Goal: Transaction & Acquisition: Purchase product/service

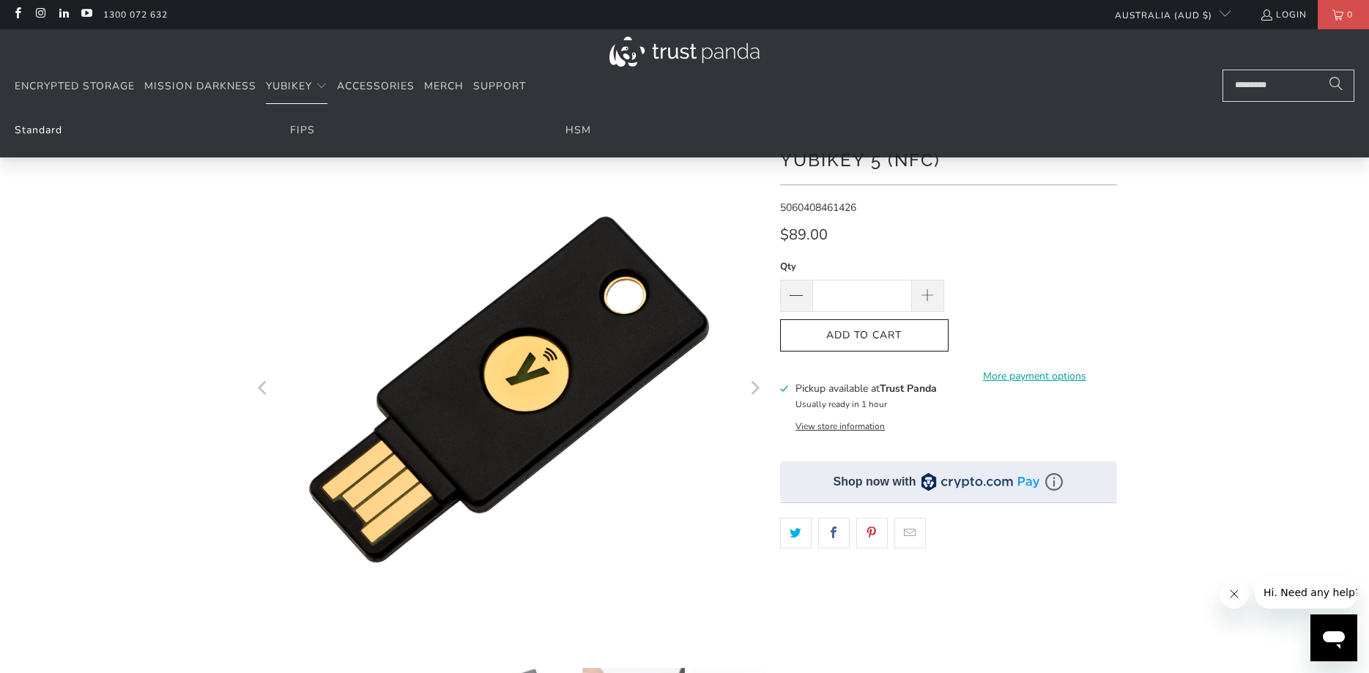
click at [43, 136] on link "Standard" at bounding box center [39, 130] width 48 height 14
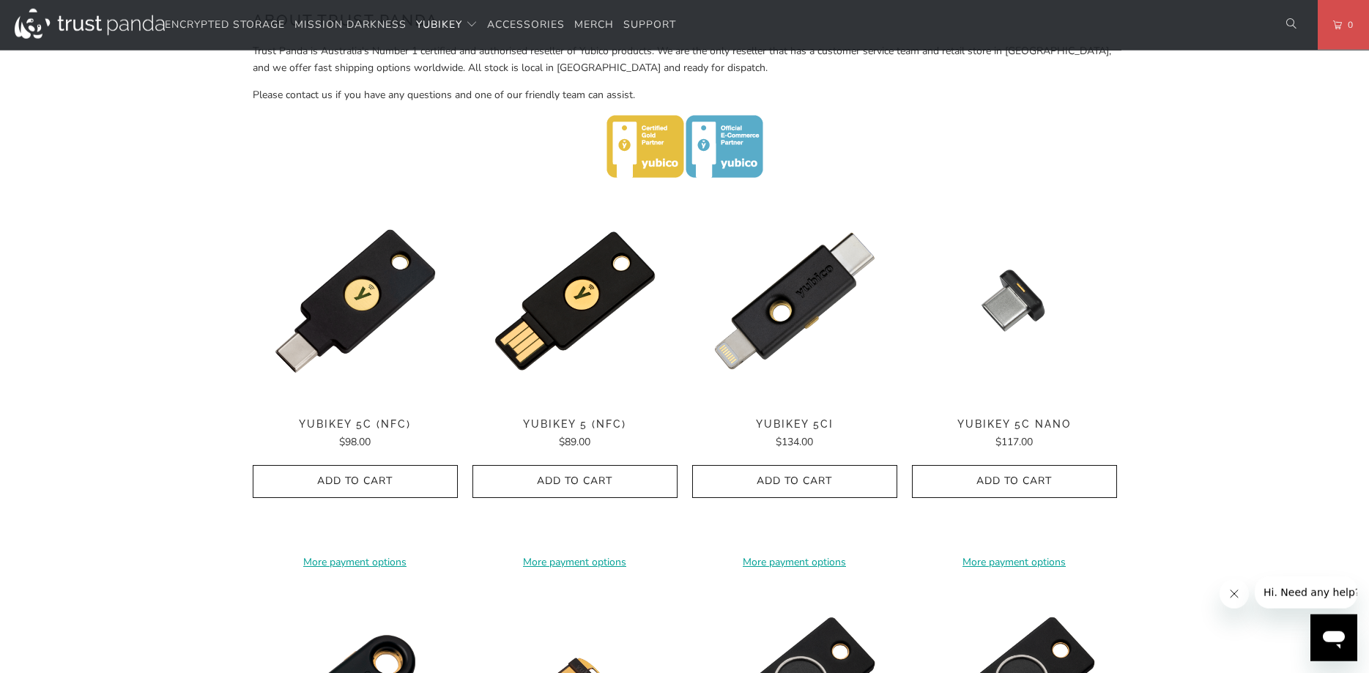
scroll to position [673, 0]
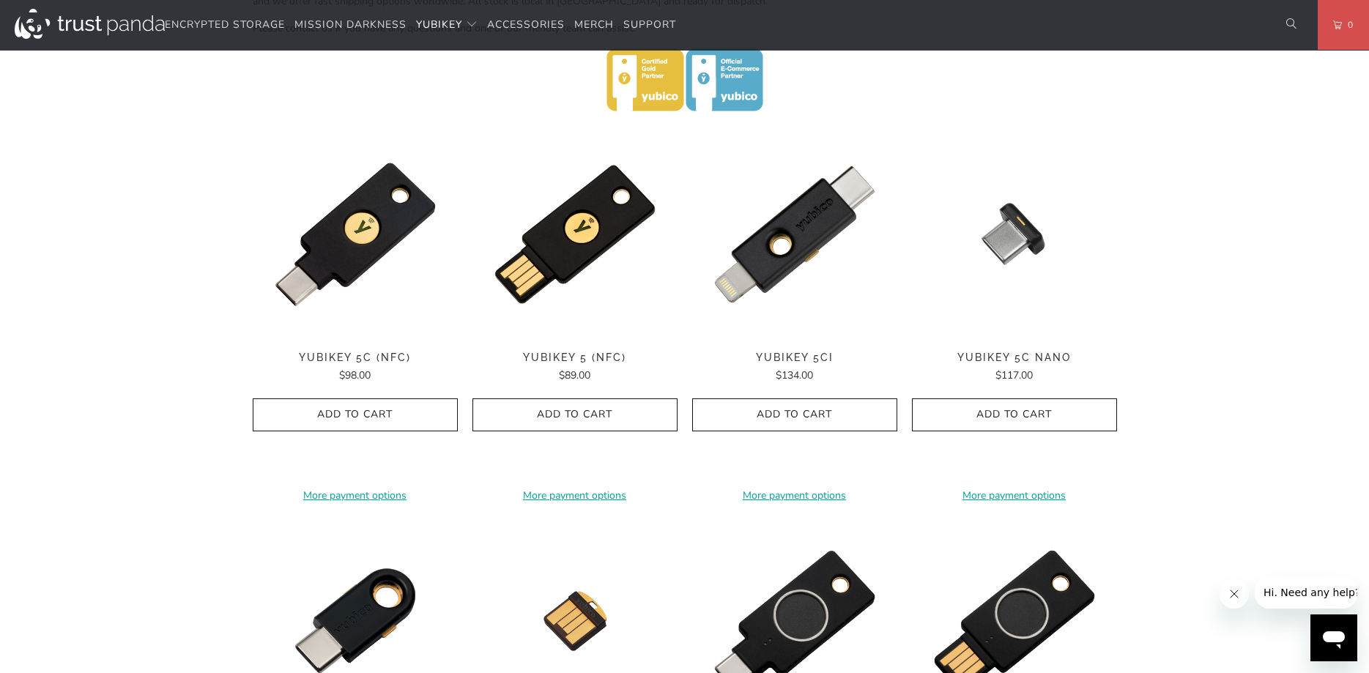
click at [357, 452] on shop-pay-wallet-button at bounding box center [355, 447] width 3 height 14
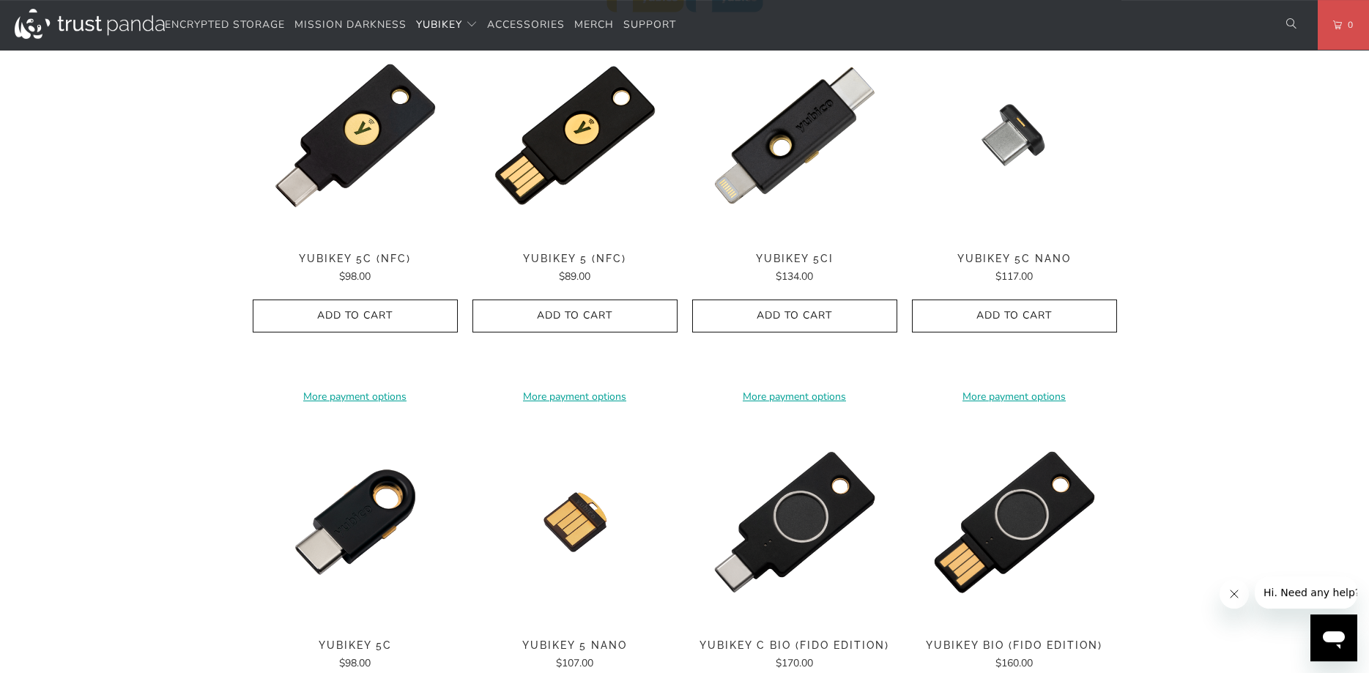
scroll to position [897, 0]
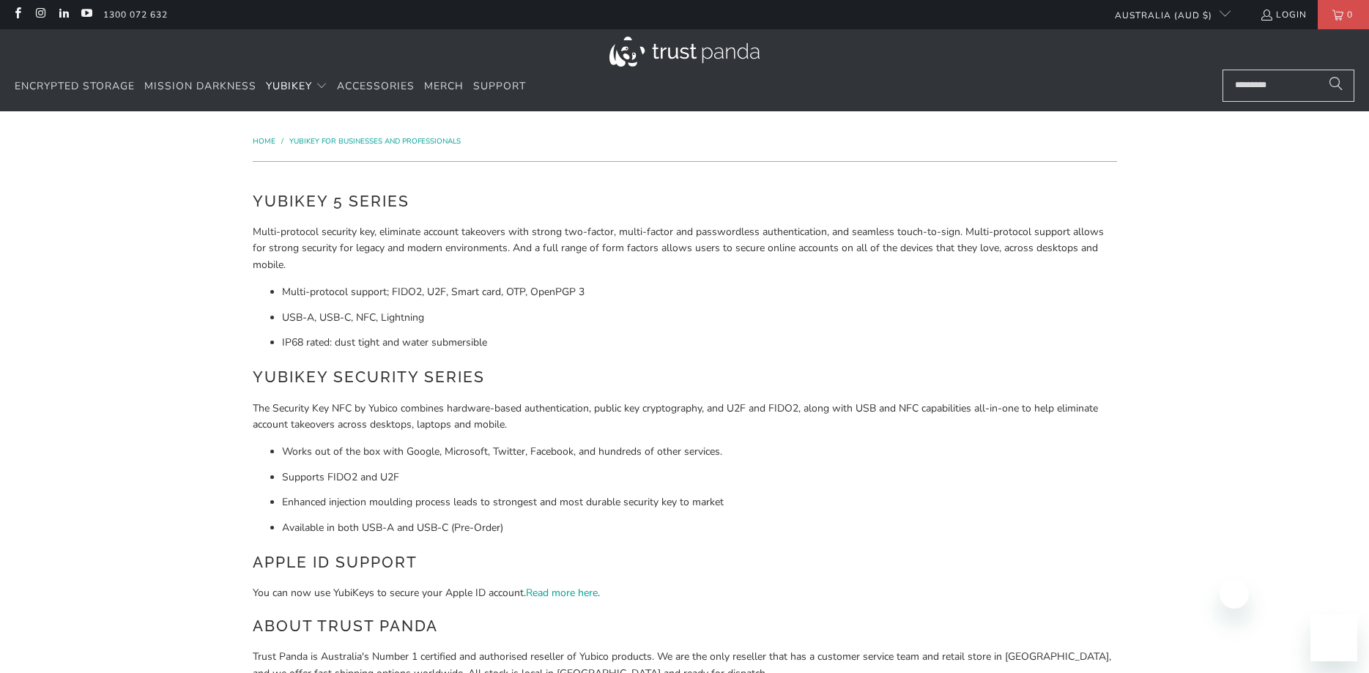
scroll to position [691, 0]
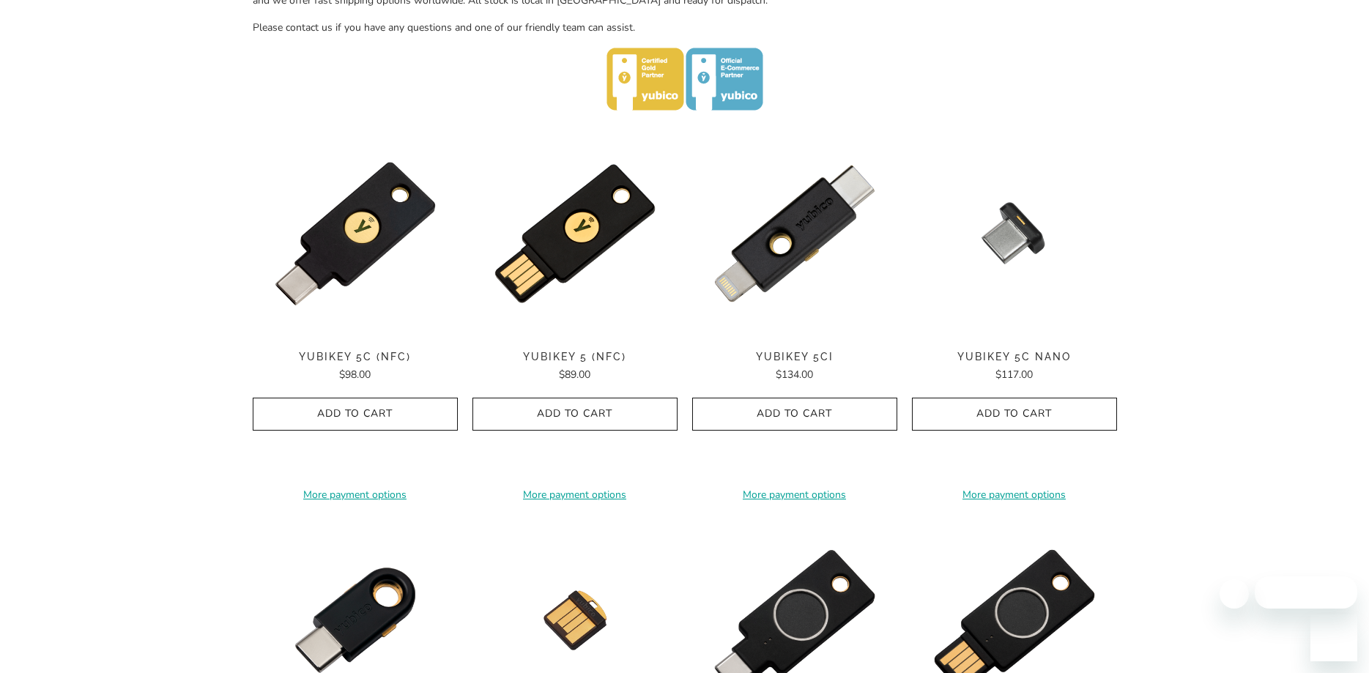
click at [368, 456] on shopify-accelerated-checkout "More payment options" at bounding box center [355, 460] width 205 height 42
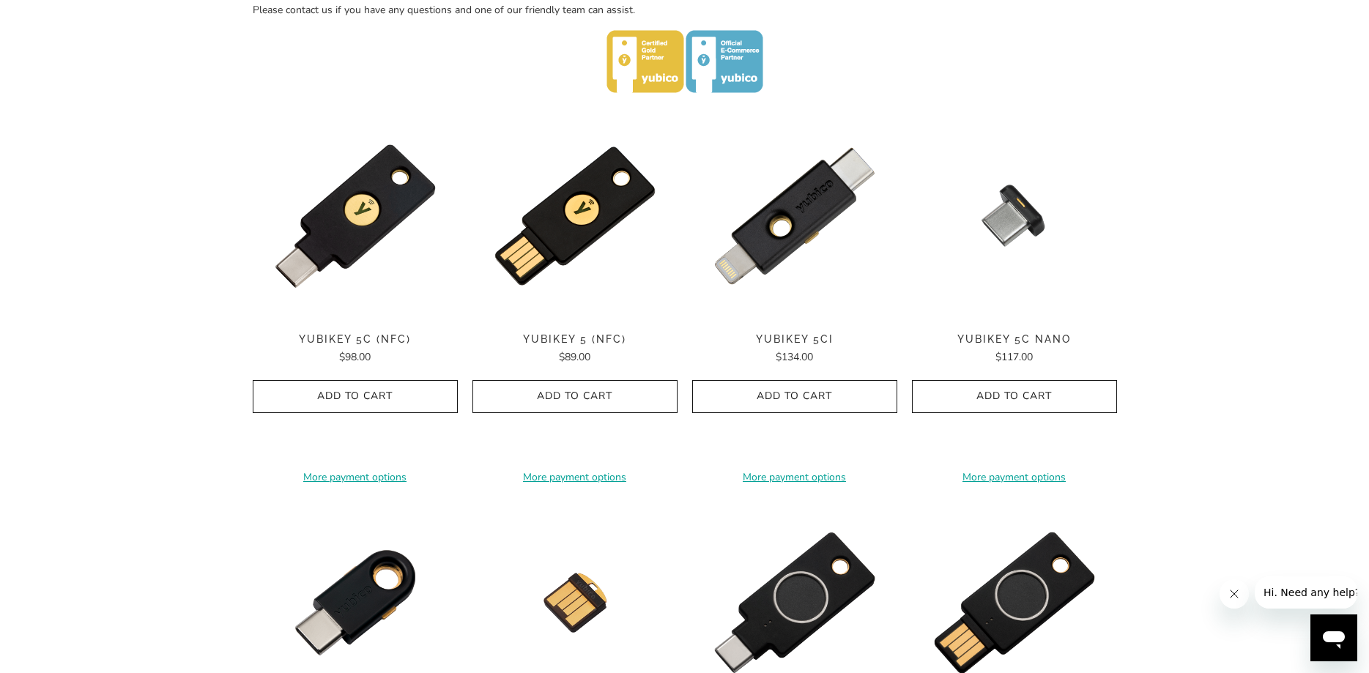
scroll to position [0, 0]
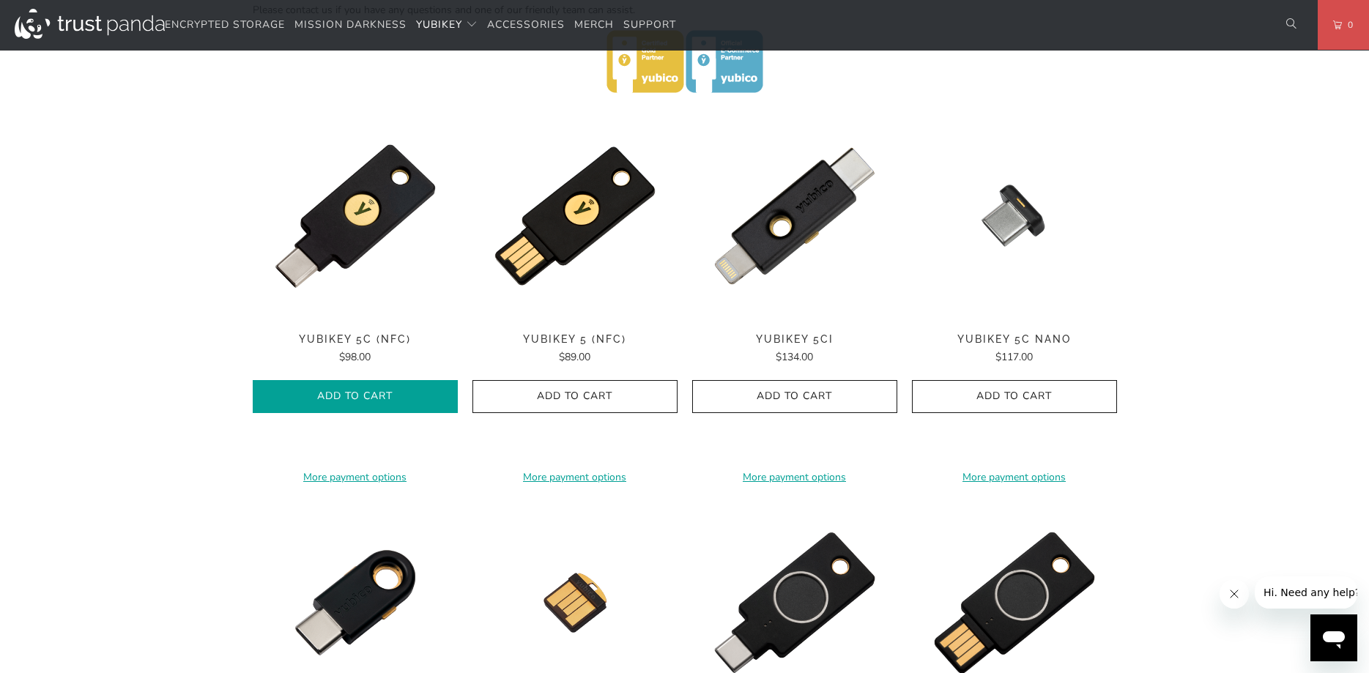
click at [374, 401] on span "Add to Cart" at bounding box center [355, 396] width 174 height 12
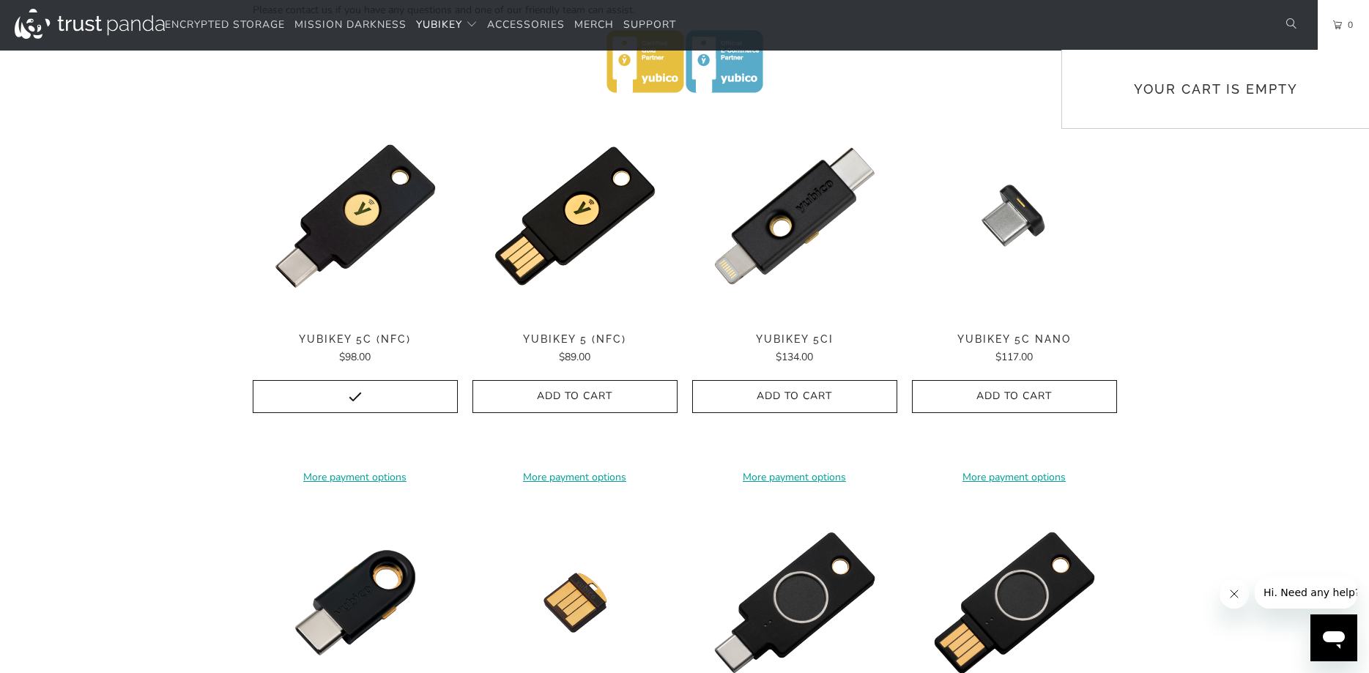
click at [1350, 25] on span "0" at bounding box center [1348, 25] width 12 height 16
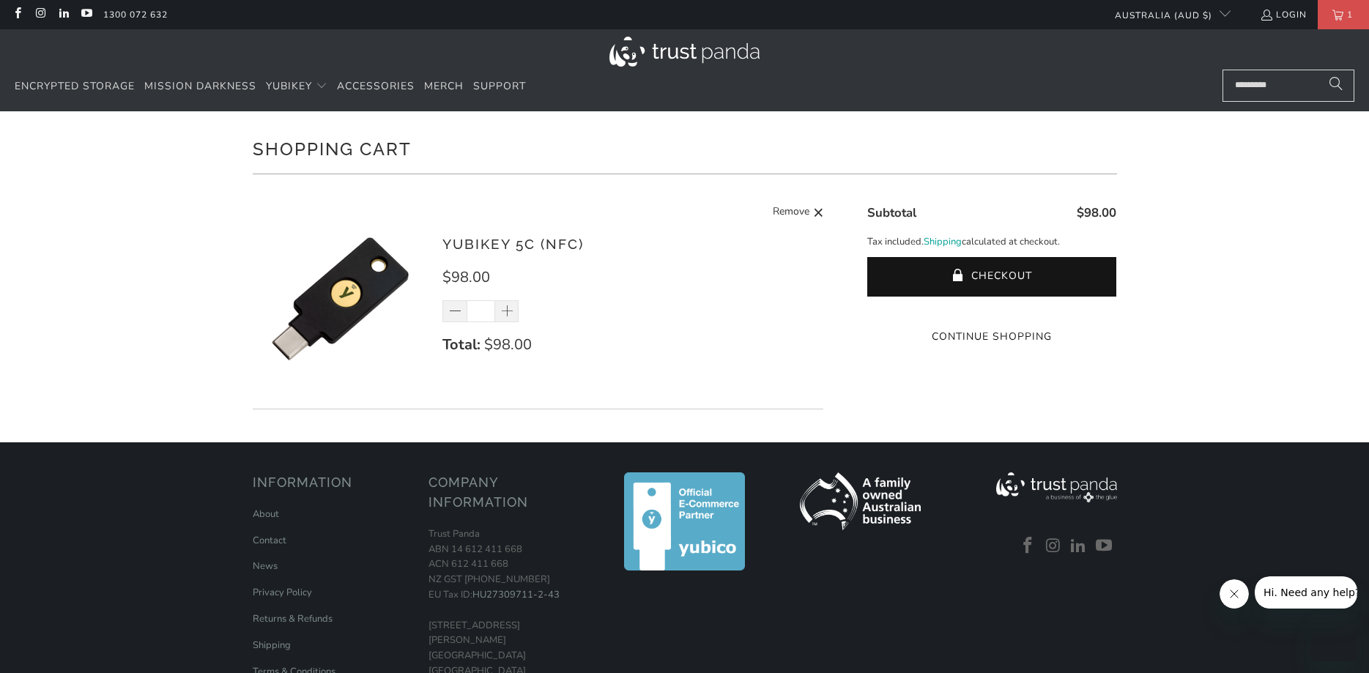
click at [506, 310] on span at bounding box center [507, 312] width 15 height 15
type input "*"
drag, startPoint x: 603, startPoint y: 249, endPoint x: 444, endPoint y: 242, distance: 159.1
click at [444, 242] on h3 "YubiKey 5C (NFC)" at bounding box center [598, 244] width 311 height 21
copy link "YubiKey 5C (NFC)"
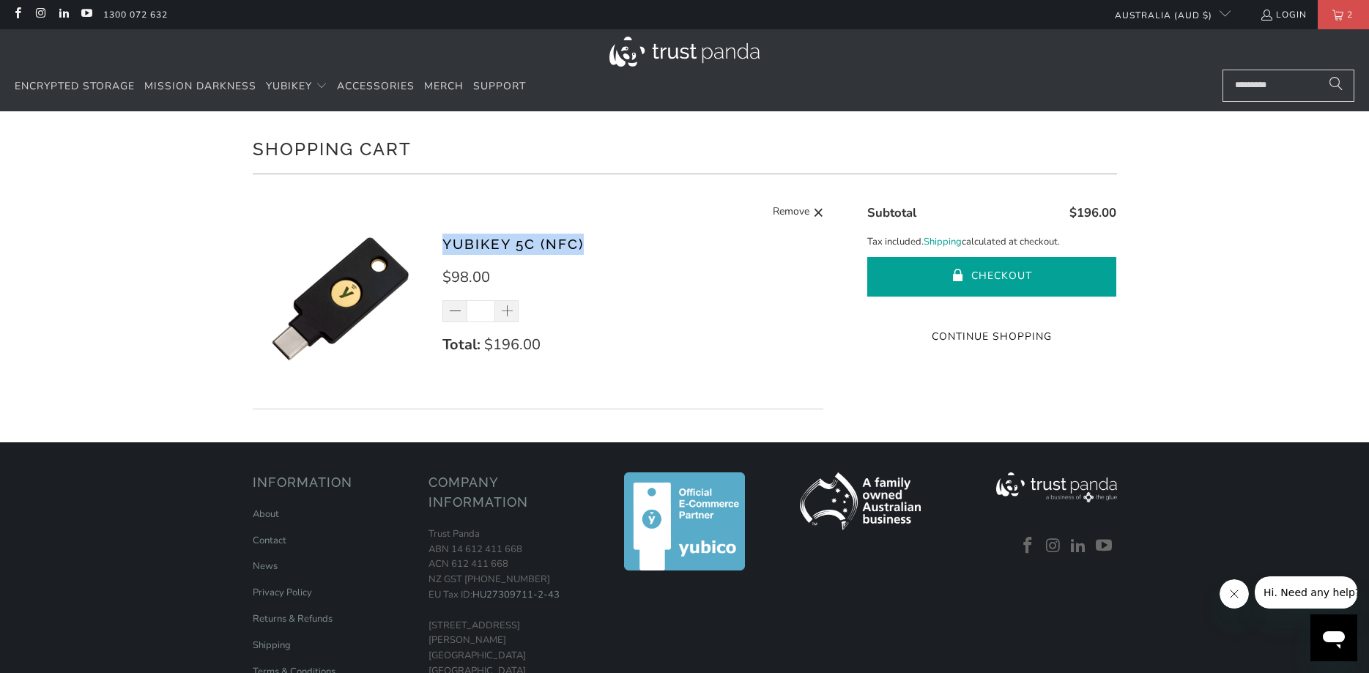
click at [1010, 273] on button "Checkout" at bounding box center [991, 277] width 249 height 40
